Goal: Information Seeking & Learning: Find specific fact

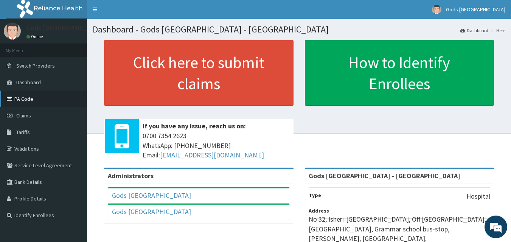
click at [49, 101] on link "PA Code" at bounding box center [43, 99] width 87 height 17
click at [32, 169] on link "Service Level Agreement" at bounding box center [43, 165] width 87 height 17
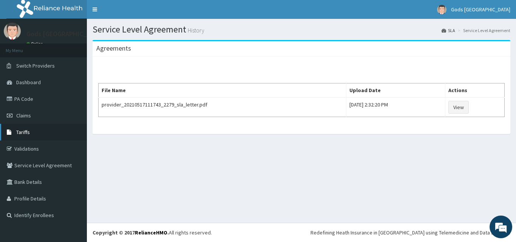
click at [33, 133] on link "Tariffs" at bounding box center [43, 132] width 87 height 17
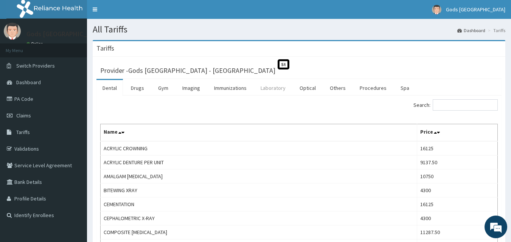
click at [272, 90] on link "Laboratory" at bounding box center [272, 88] width 37 height 16
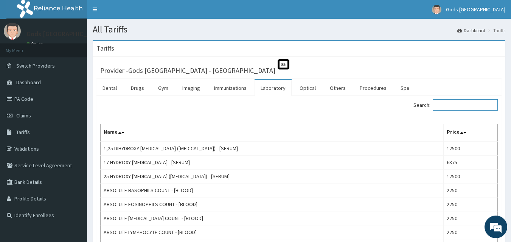
click at [453, 104] on input "Search:" at bounding box center [464, 104] width 65 height 11
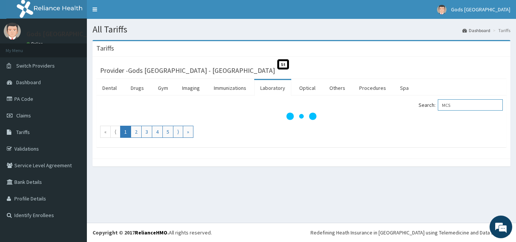
click at [453, 104] on input "MCS" at bounding box center [470, 104] width 65 height 11
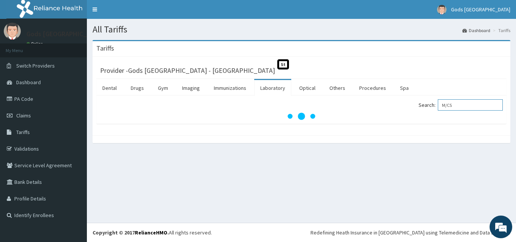
click at [455, 105] on input "M/CS" at bounding box center [470, 104] width 65 height 11
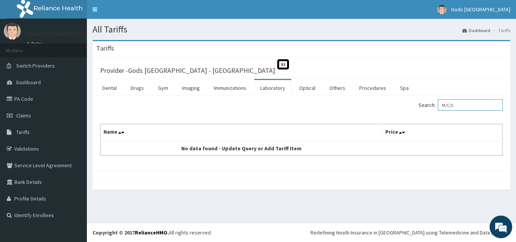
click at [468, 105] on input "M/C/S" at bounding box center [470, 104] width 65 height 11
type input "M"
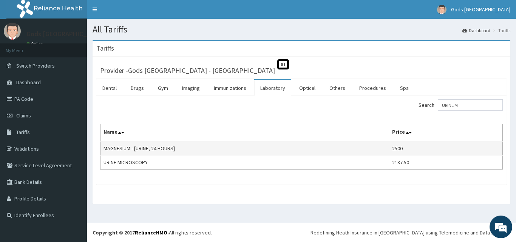
click at [239, 143] on td "MAGNESIUM - [URINE, 24 HOURS]" at bounding box center [245, 148] width 289 height 14
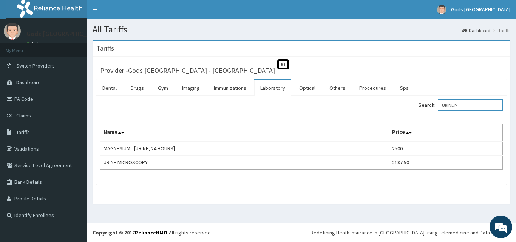
click at [466, 105] on input "URINE M" at bounding box center [470, 104] width 65 height 11
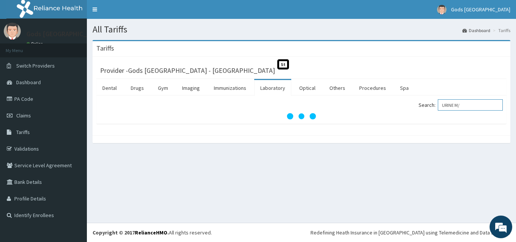
type input "URINE M"
